Goal: Task Accomplishment & Management: Use online tool/utility

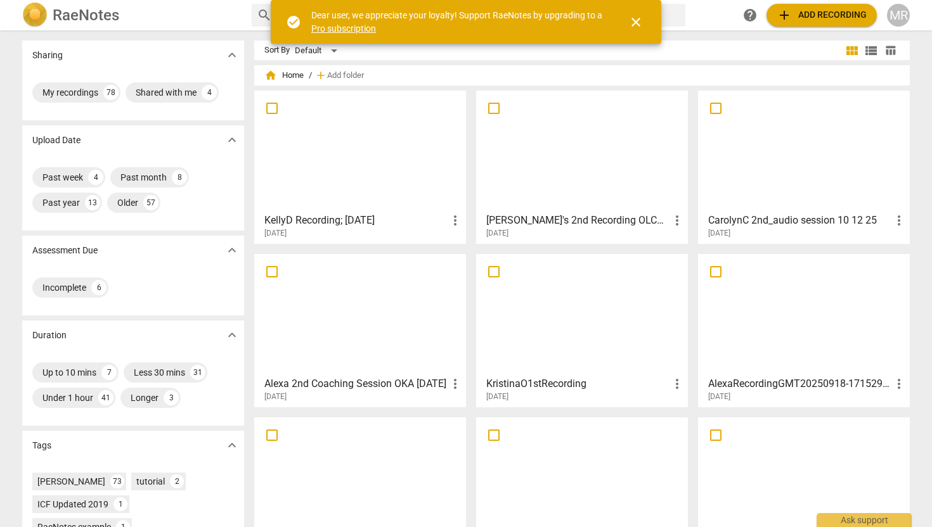
click at [826, 20] on span "add Add recording" at bounding box center [821, 15] width 90 height 15
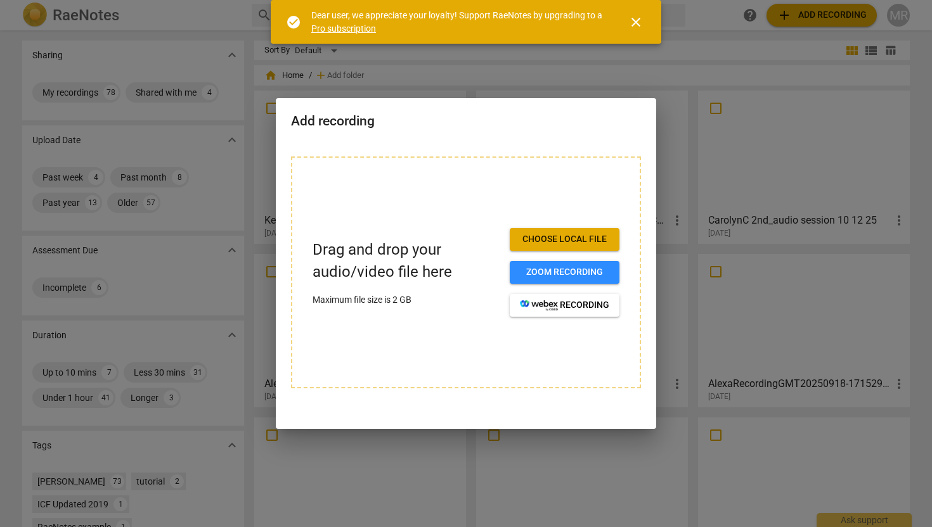
click at [551, 242] on span "Choose local file" at bounding box center [564, 239] width 89 height 13
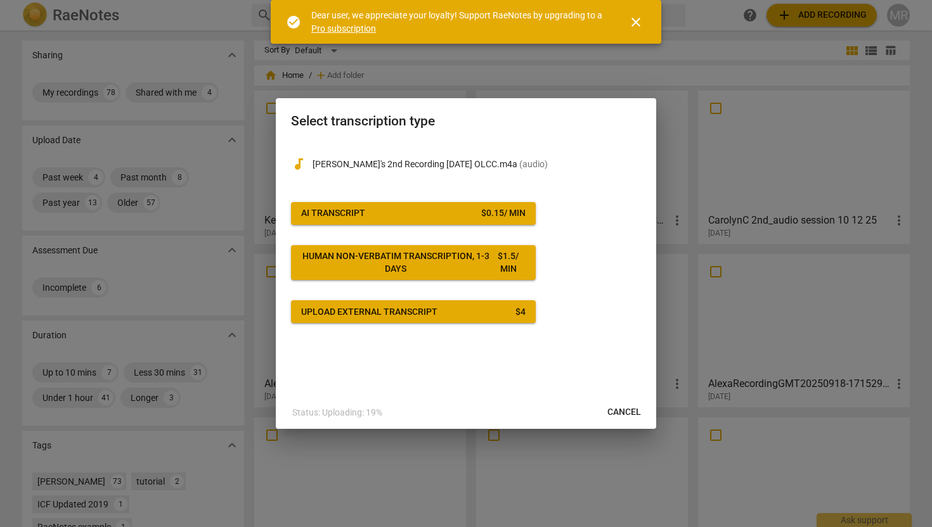
click at [438, 218] on span "AI Transcript $ 0.15 / min" at bounding box center [413, 213] width 224 height 13
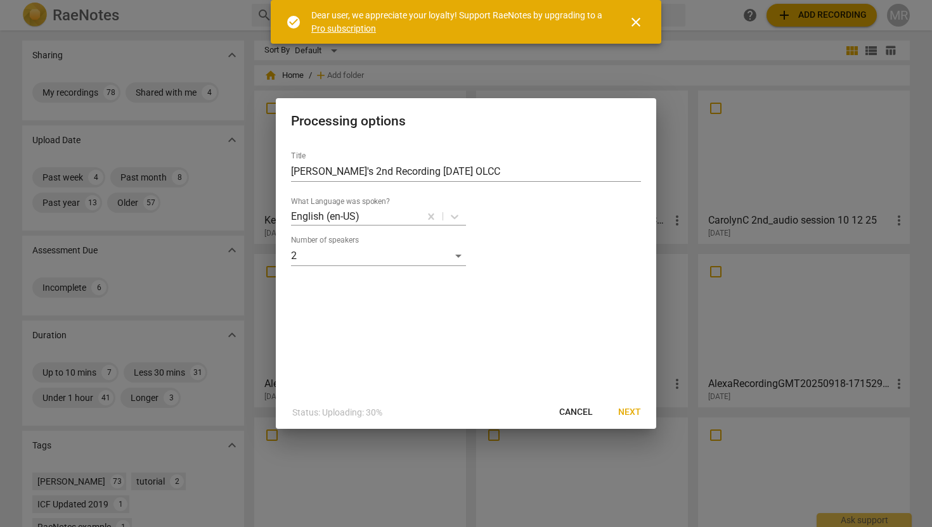
click at [626, 410] on span "Next" at bounding box center [629, 412] width 23 height 13
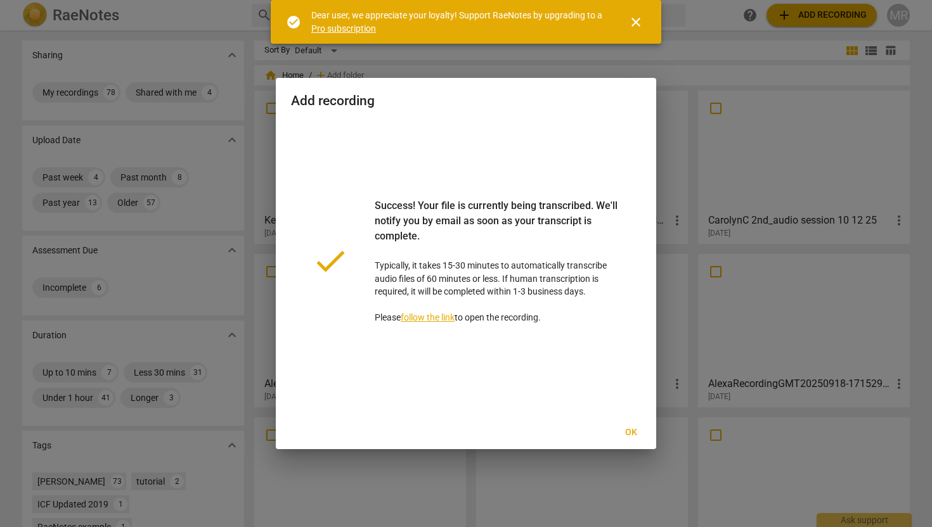
click at [631, 432] on span "Ok" at bounding box center [630, 433] width 20 height 13
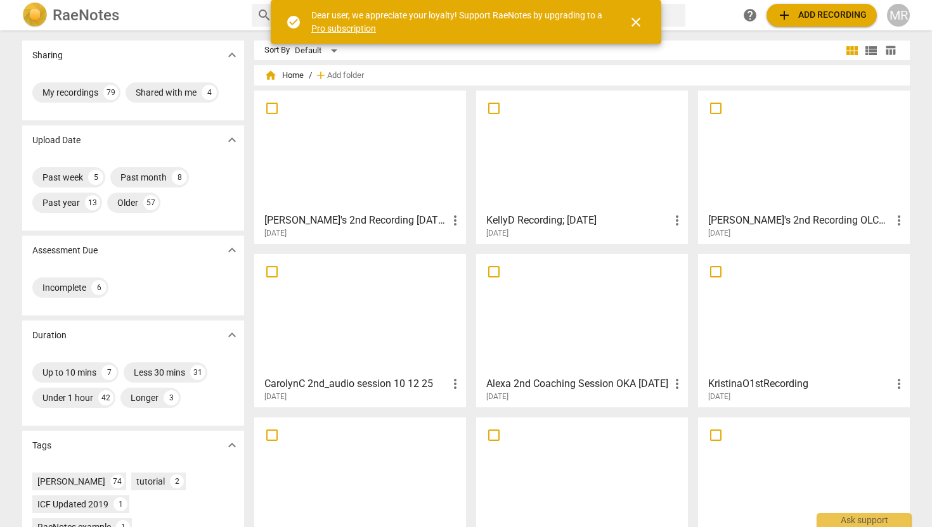
click at [404, 170] on div at bounding box center [360, 151] width 203 height 112
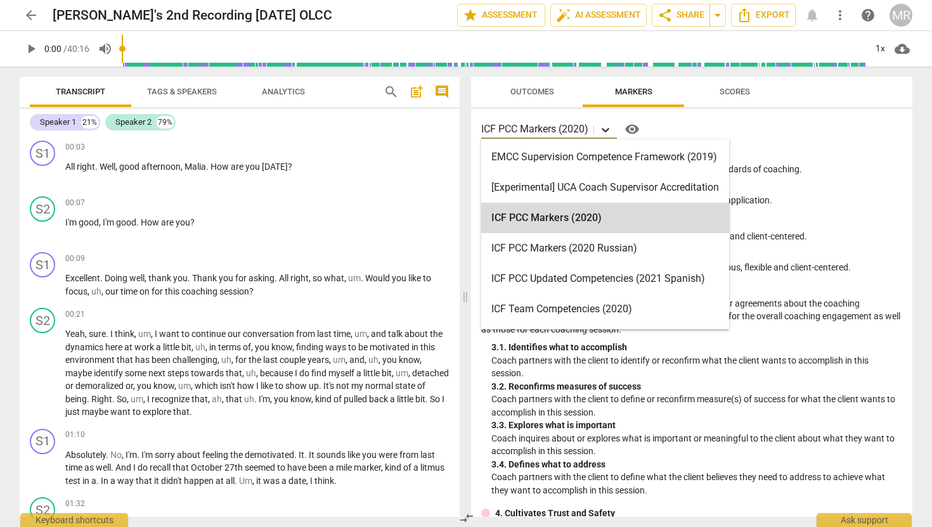
click at [605, 129] on icon at bounding box center [605, 130] width 13 height 13
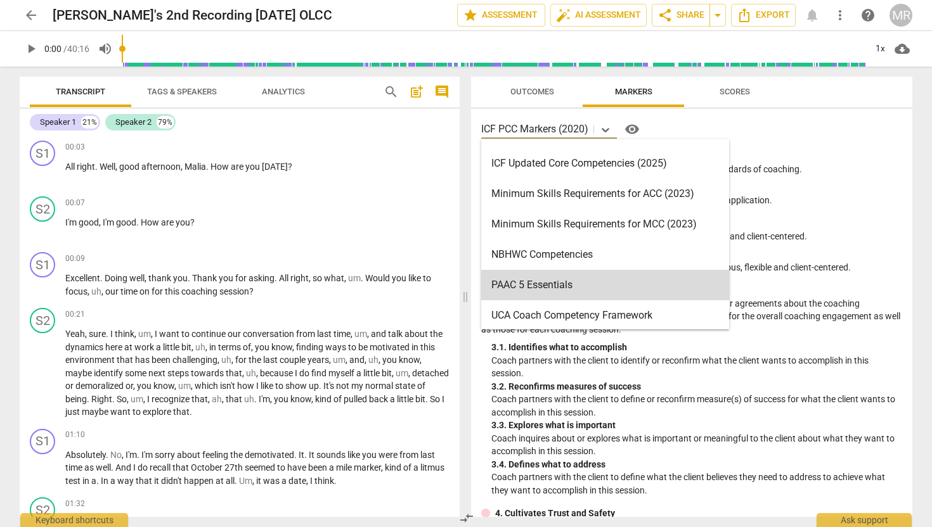
scroll to position [261, 0]
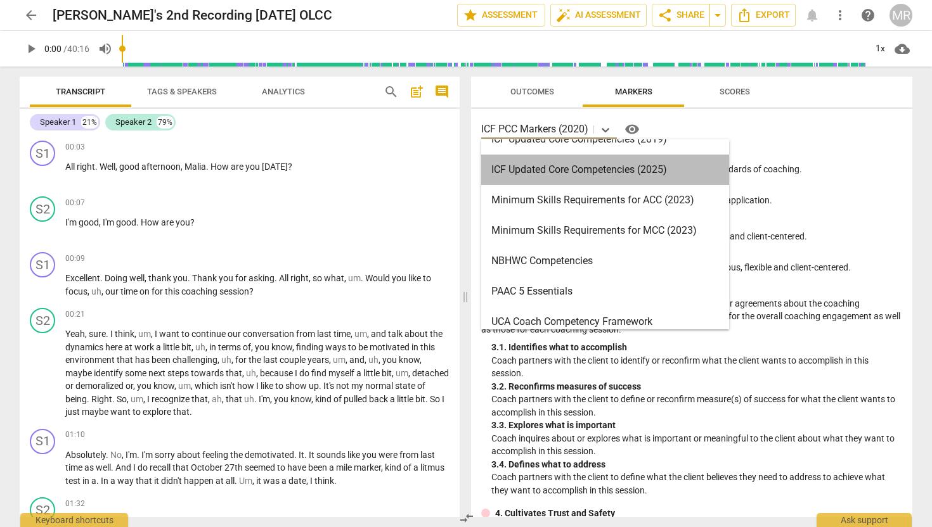
click at [603, 176] on div "ICF Updated Core Competencies (2025)" at bounding box center [605, 170] width 248 height 30
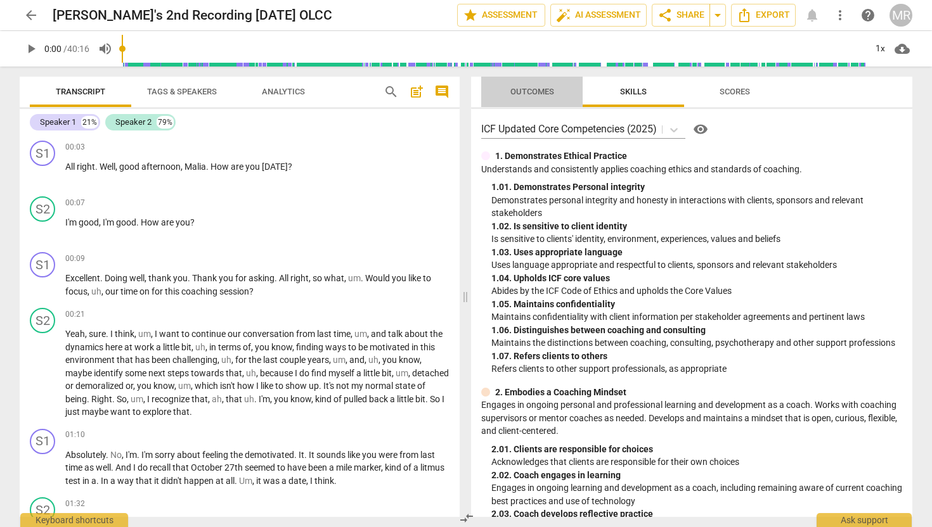
click at [543, 91] on span "Outcomes" at bounding box center [532, 92] width 44 height 10
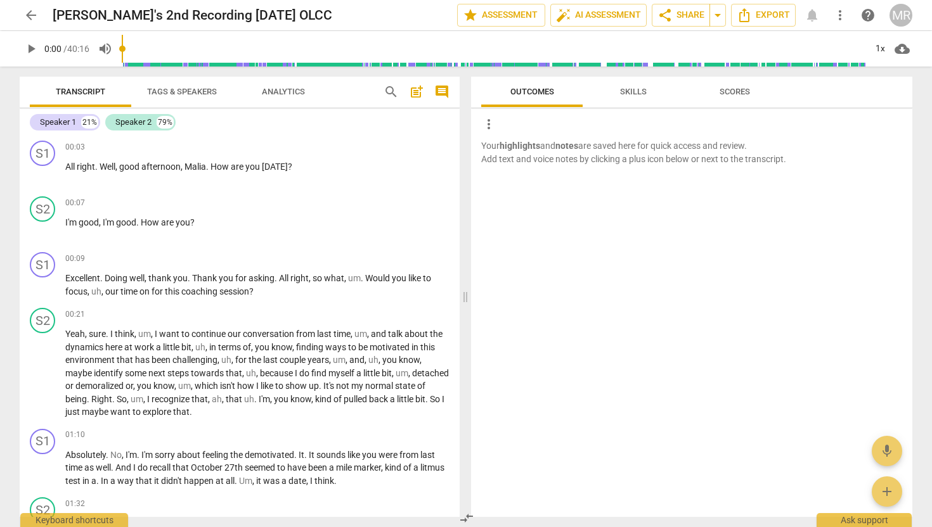
click at [634, 92] on span "Skills" at bounding box center [633, 92] width 27 height 10
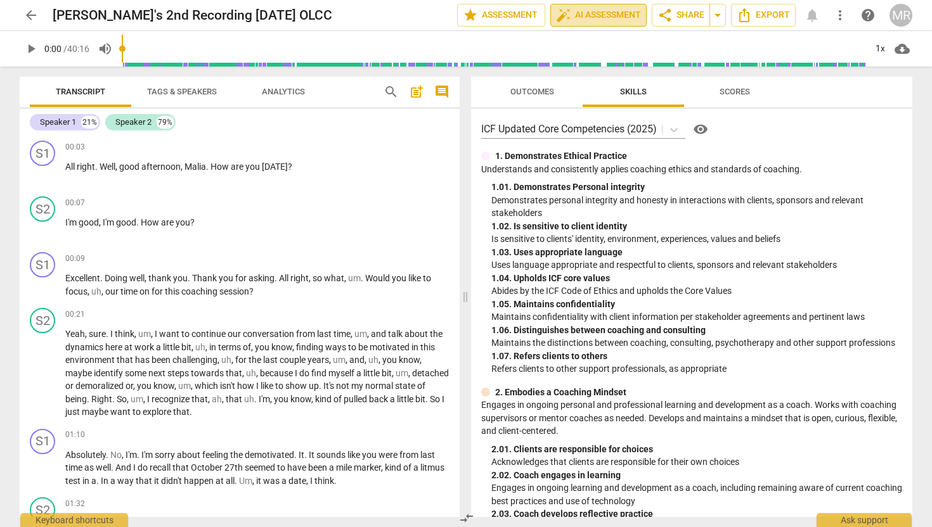
click at [603, 19] on span "auto_fix_high AI Assessment" at bounding box center [598, 15] width 85 height 15
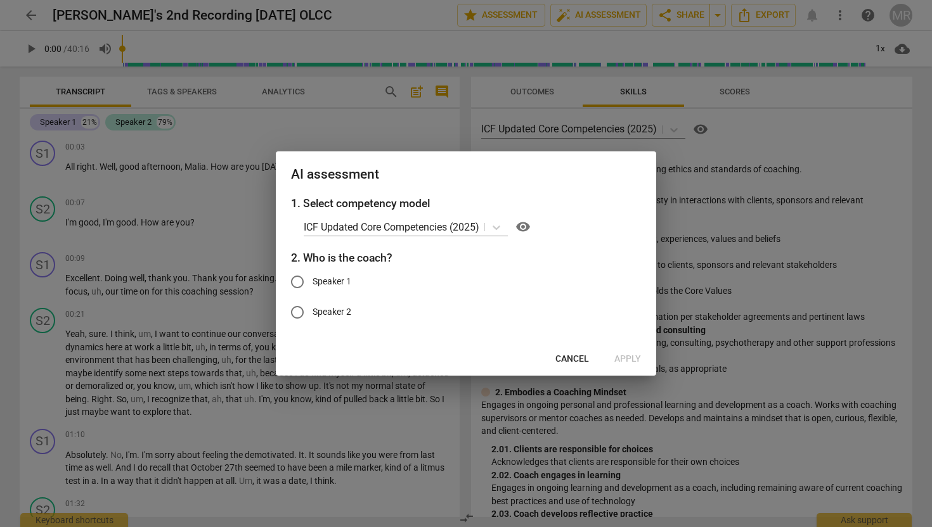
click at [566, 363] on span "Cancel" at bounding box center [572, 359] width 34 height 13
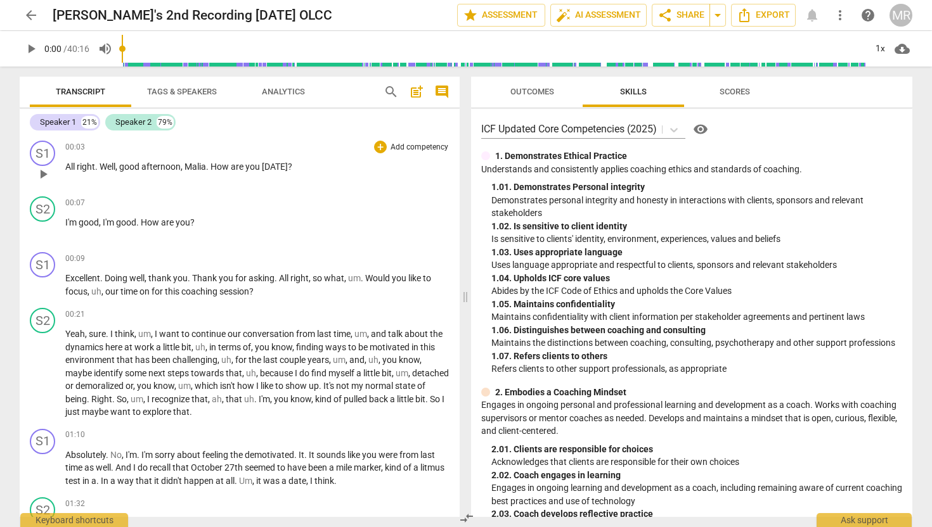
click at [44, 176] on span "play_arrow" at bounding box center [42, 174] width 15 height 15
click at [47, 174] on span "pause" at bounding box center [42, 174] width 15 height 15
type input "7"
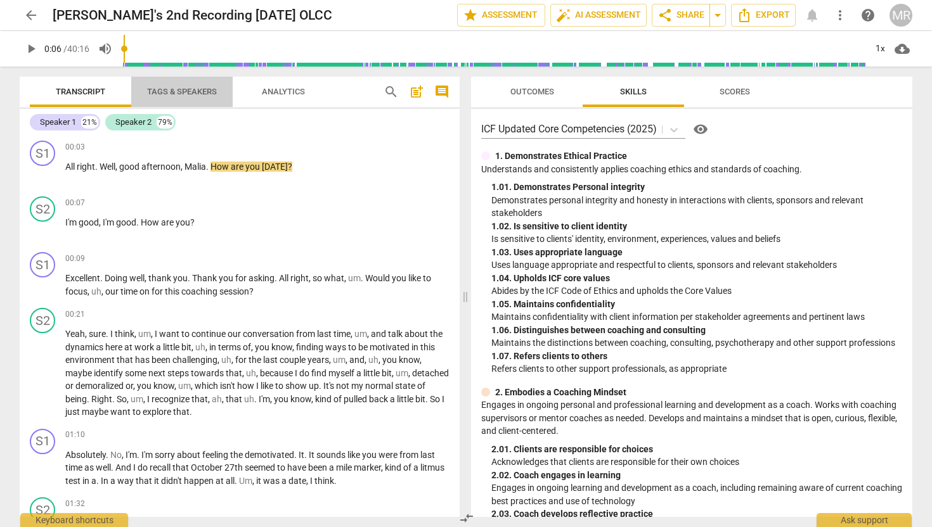
click at [178, 94] on span "Tags & Speakers" at bounding box center [182, 92] width 70 height 10
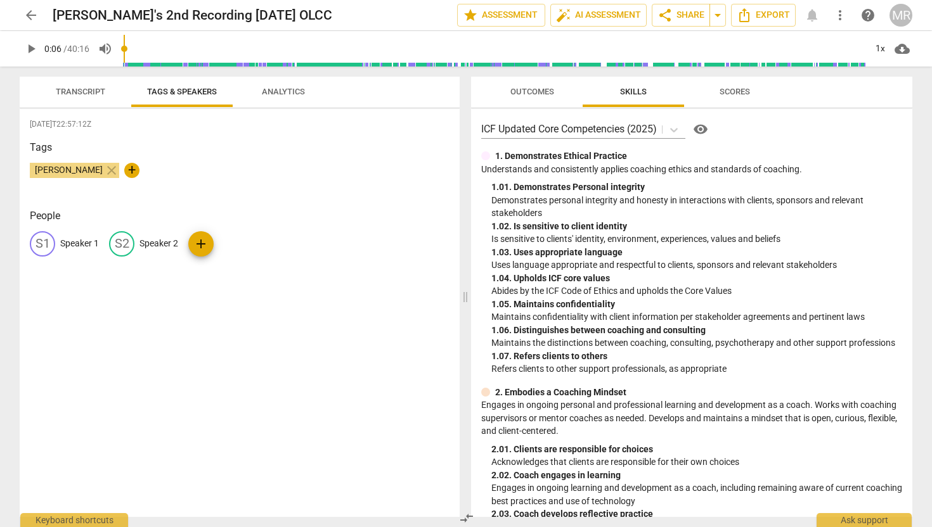
click at [46, 243] on div "S1" at bounding box center [42, 243] width 25 height 25
type input "Coach"
click at [228, 238] on p "Speaker 2" at bounding box center [241, 243] width 39 height 13
type input "Client"
click at [267, 173] on div "[PERSON_NAME] close +" at bounding box center [240, 175] width 420 height 25
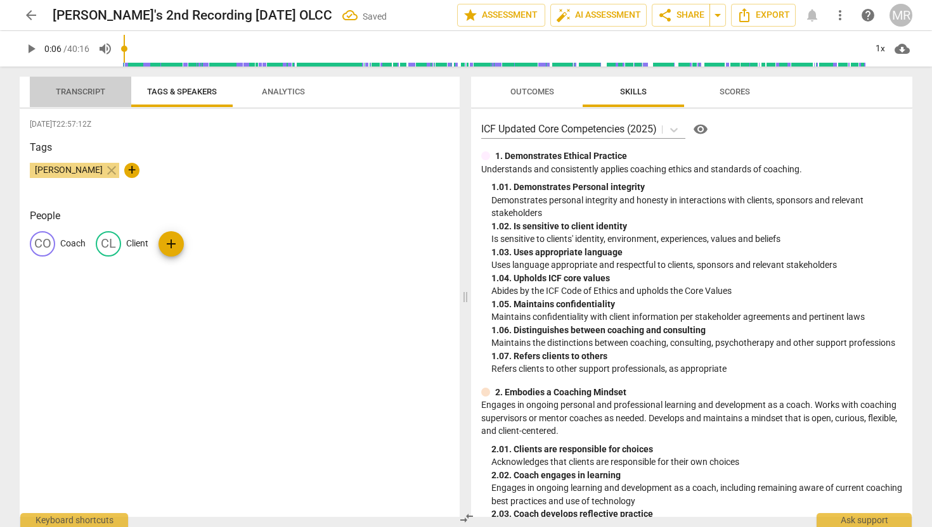
click at [81, 90] on span "Transcript" at bounding box center [80, 92] width 49 height 10
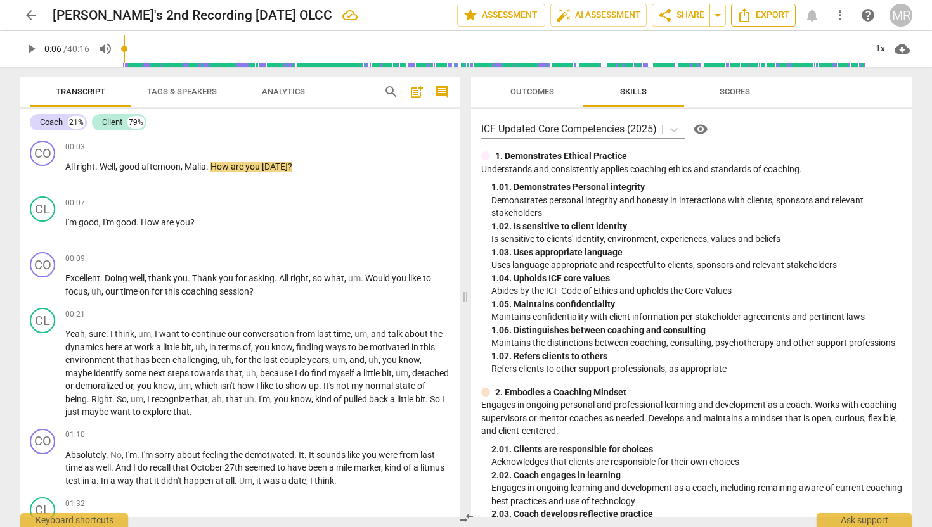
click at [757, 17] on span "Export" at bounding box center [762, 15] width 53 height 15
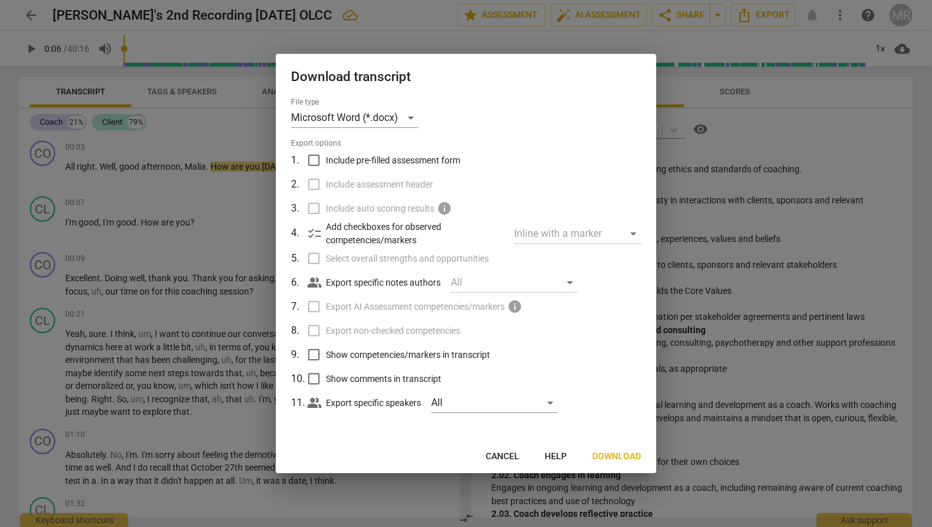
click at [618, 456] on span "Download" at bounding box center [616, 457] width 49 height 13
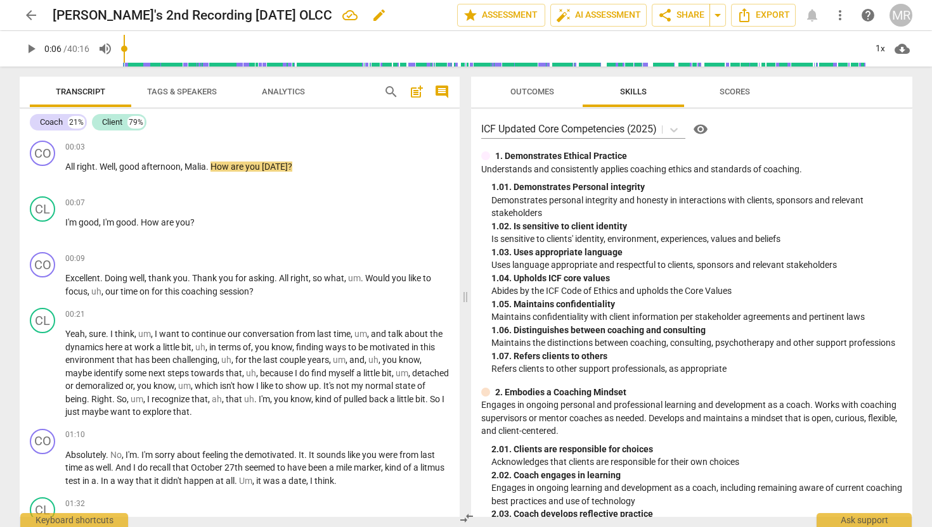
click at [430, 18] on div "[PERSON_NAME]'s 2nd Recording [DATE] OLCC edit" at bounding box center [250, 15] width 394 height 23
click at [407, 18] on div "[PERSON_NAME]'s 2nd Recording [DATE] OLCC edit" at bounding box center [250, 15] width 394 height 23
click at [879, 157] on div "1. Demonstrates Ethical Practice" at bounding box center [691, 156] width 421 height 13
click at [572, 196] on p "Demonstrates personal integrity and honesty in interactions with clients, spons…" at bounding box center [696, 207] width 411 height 26
click at [629, 15] on span "auto_fix_high AI Assessment" at bounding box center [598, 15] width 85 height 15
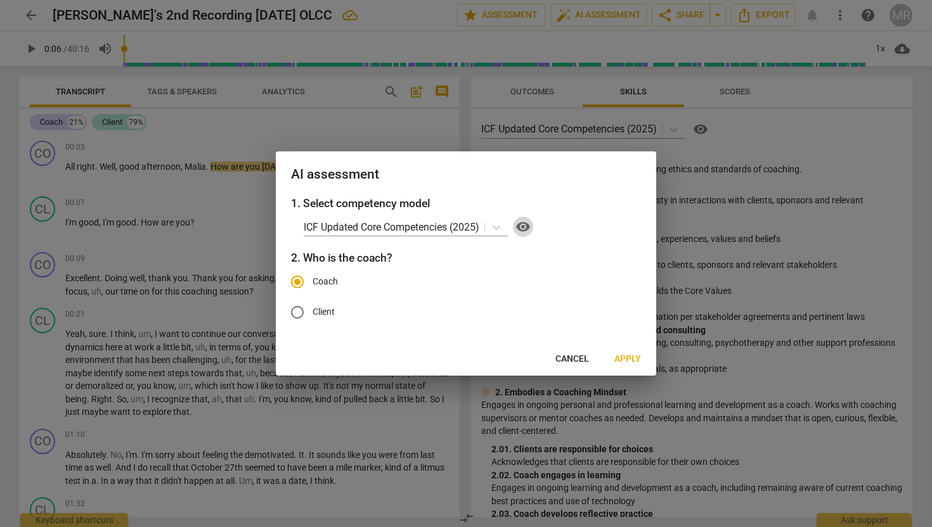
click at [529, 224] on span "visibility" at bounding box center [522, 226] width 15 height 15
click at [497, 231] on icon at bounding box center [496, 227] width 13 height 13
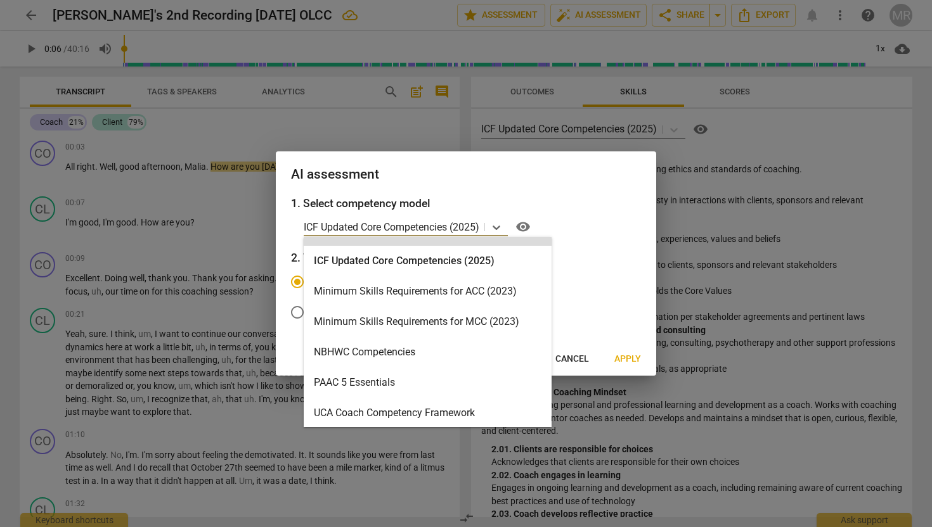
scroll to position [268, 0]
click at [625, 357] on span "Apply" at bounding box center [627, 359] width 27 height 13
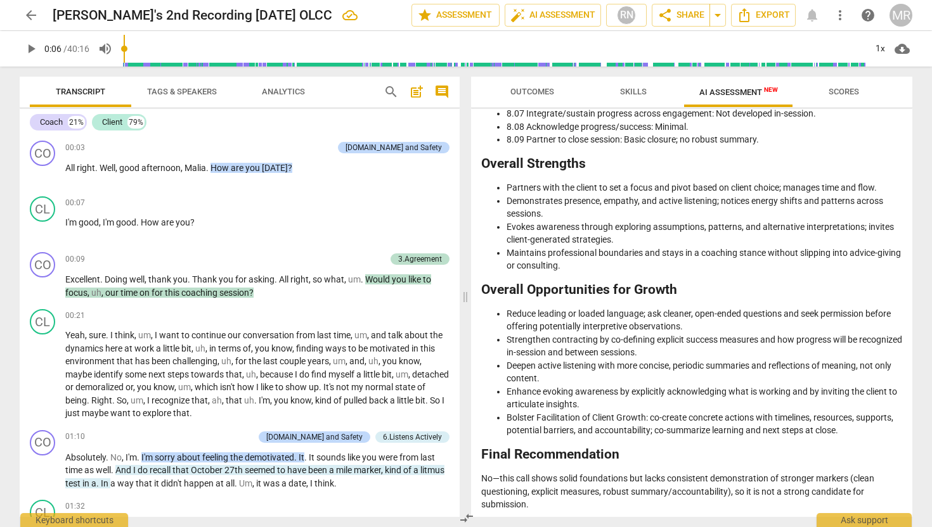
scroll to position [1810, 0]
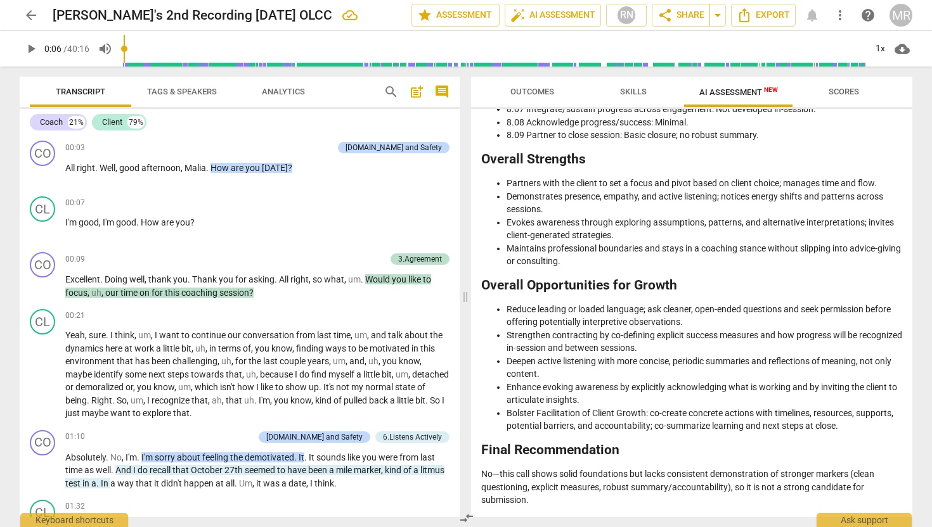
click at [852, 88] on span "Scores" at bounding box center [843, 92] width 30 height 10
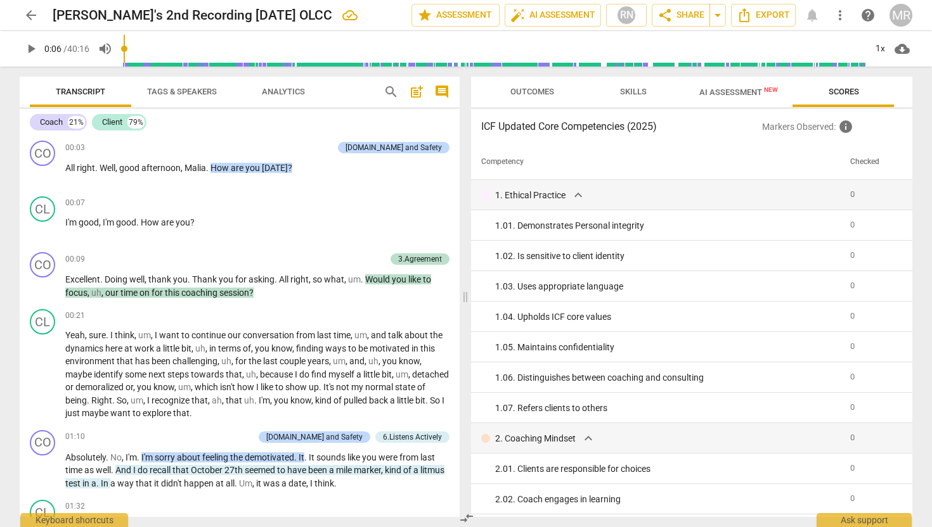
click at [549, 94] on span "Outcomes" at bounding box center [532, 92] width 44 height 10
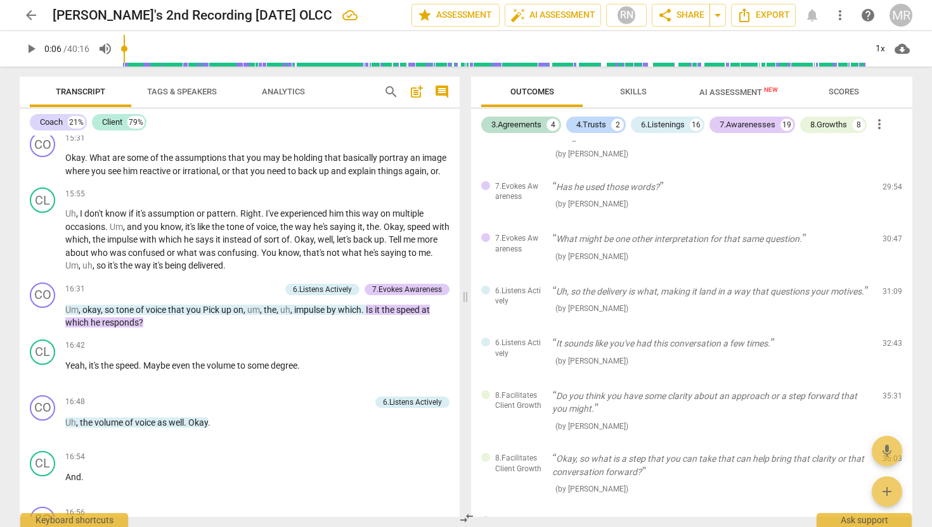
scroll to position [3805, 0]
click at [47, 323] on span "play_arrow" at bounding box center [42, 315] width 15 height 15
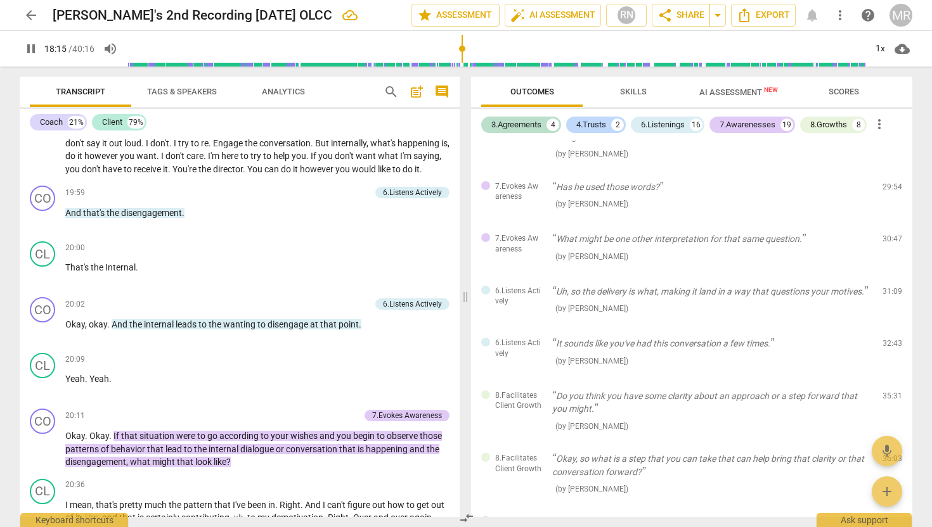
scroll to position [5021, 0]
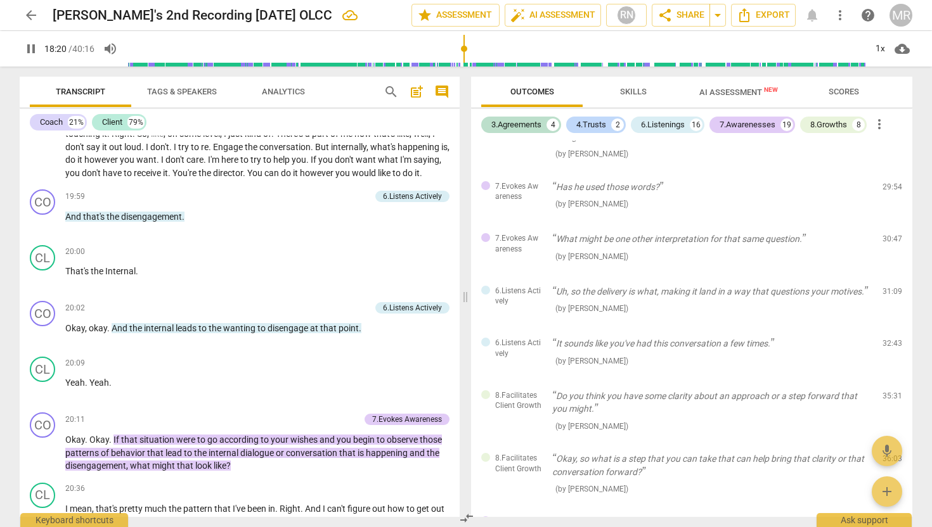
click at [639, 87] on span "Skills" at bounding box center [633, 92] width 27 height 10
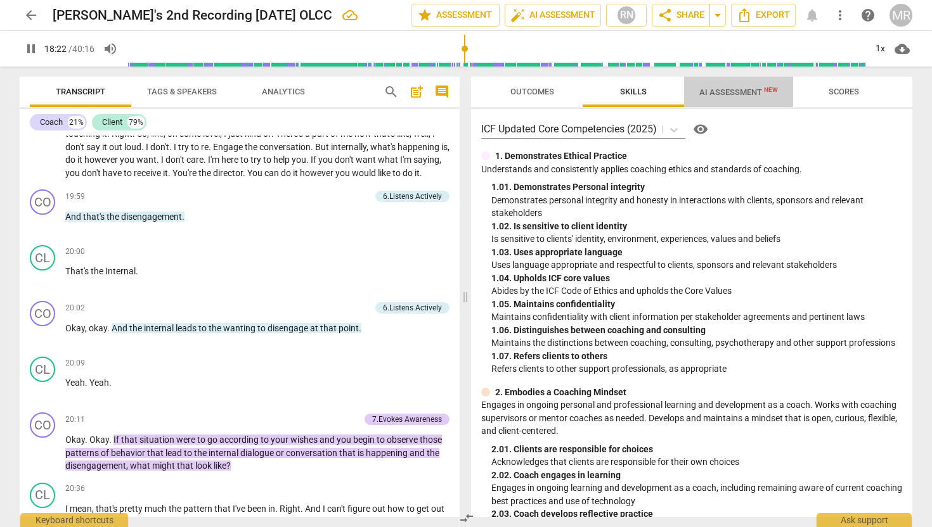
click at [730, 87] on span "AI Assessment New" at bounding box center [738, 92] width 79 height 10
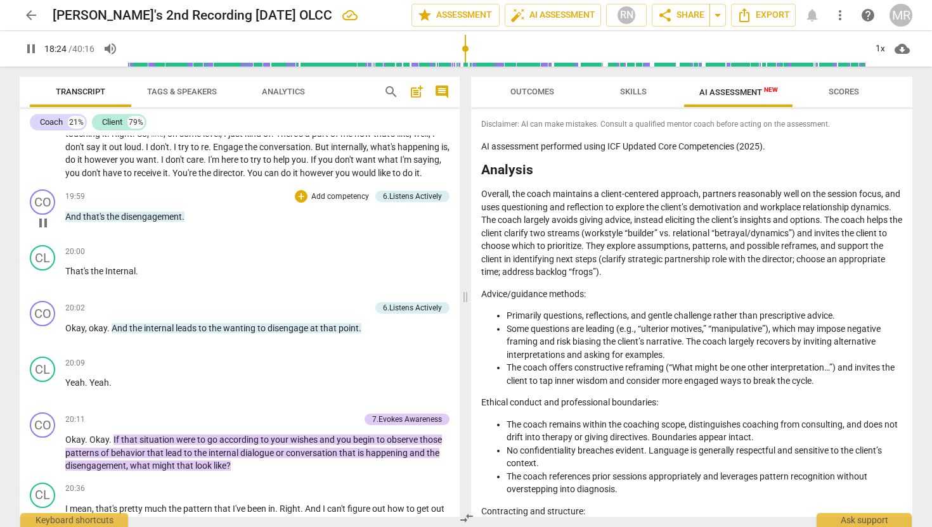
click at [48, 231] on span "pause" at bounding box center [42, 222] width 15 height 15
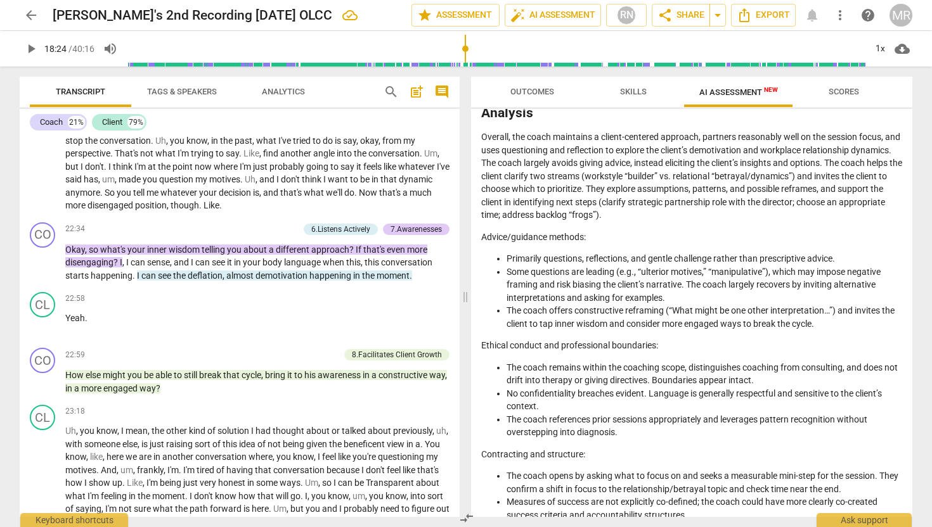
scroll to position [0, 0]
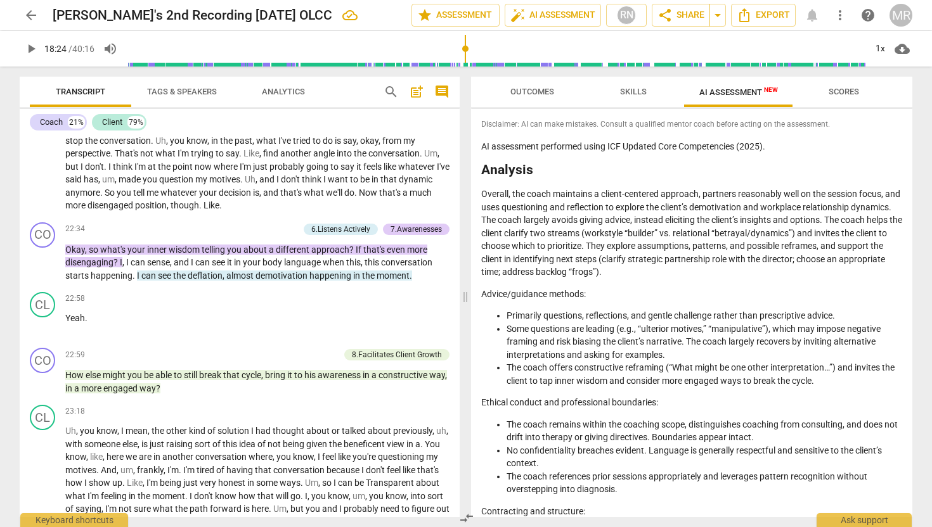
click at [532, 92] on span "Outcomes" at bounding box center [532, 92] width 44 height 10
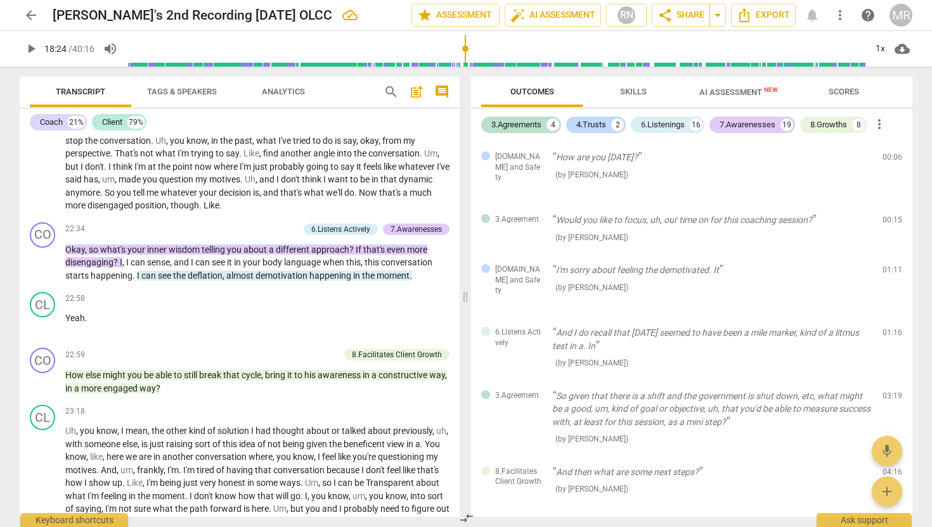
click at [626, 88] on span "Skills" at bounding box center [633, 92] width 27 height 10
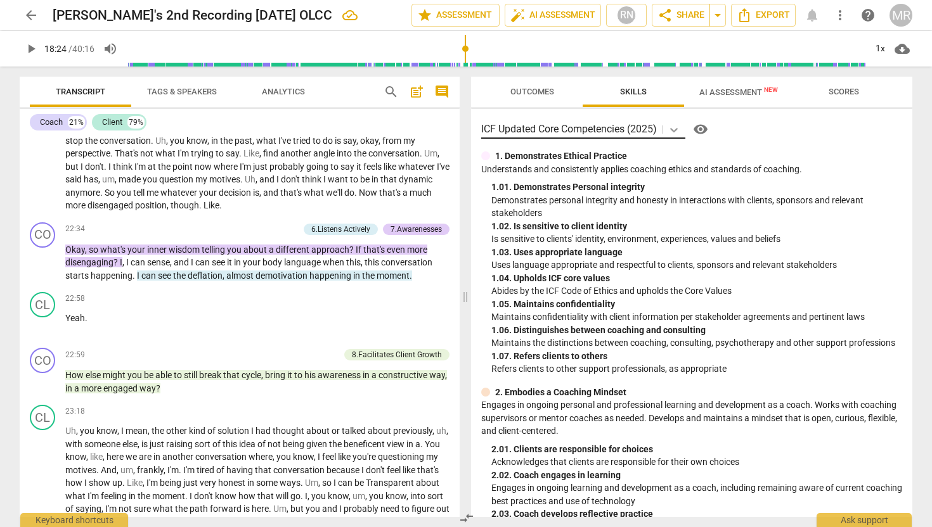
click at [676, 132] on icon at bounding box center [673, 130] width 13 height 13
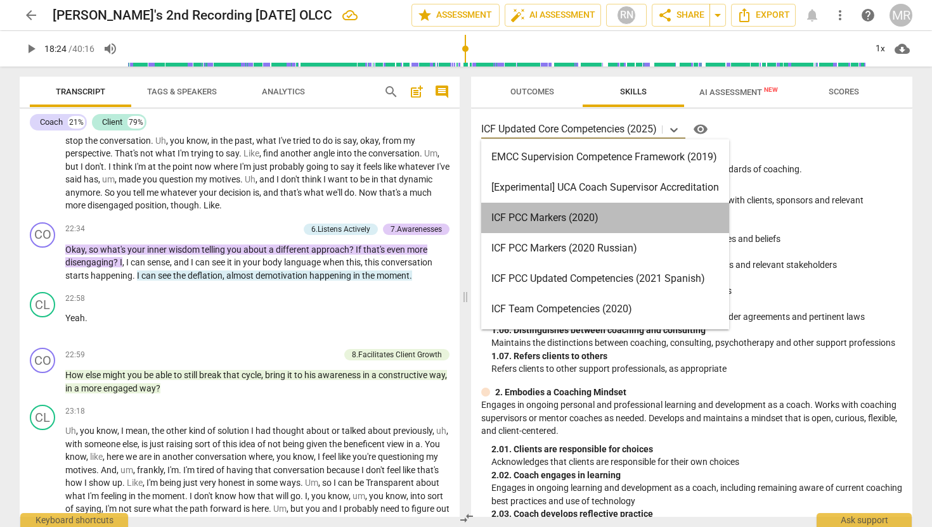
click at [593, 219] on div "ICF PCC Markers (2020)" at bounding box center [605, 218] width 248 height 30
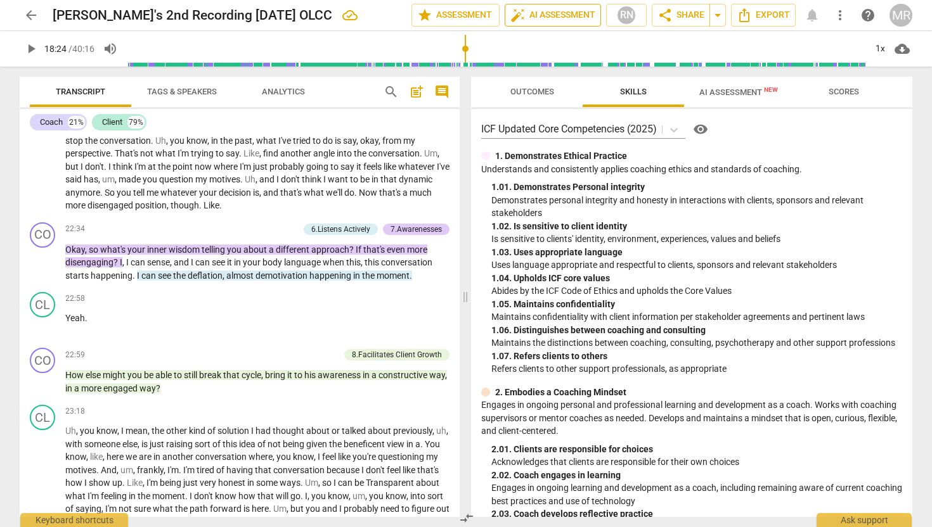
type input "1105"
